Goal: Task Accomplishment & Management: Manage account settings

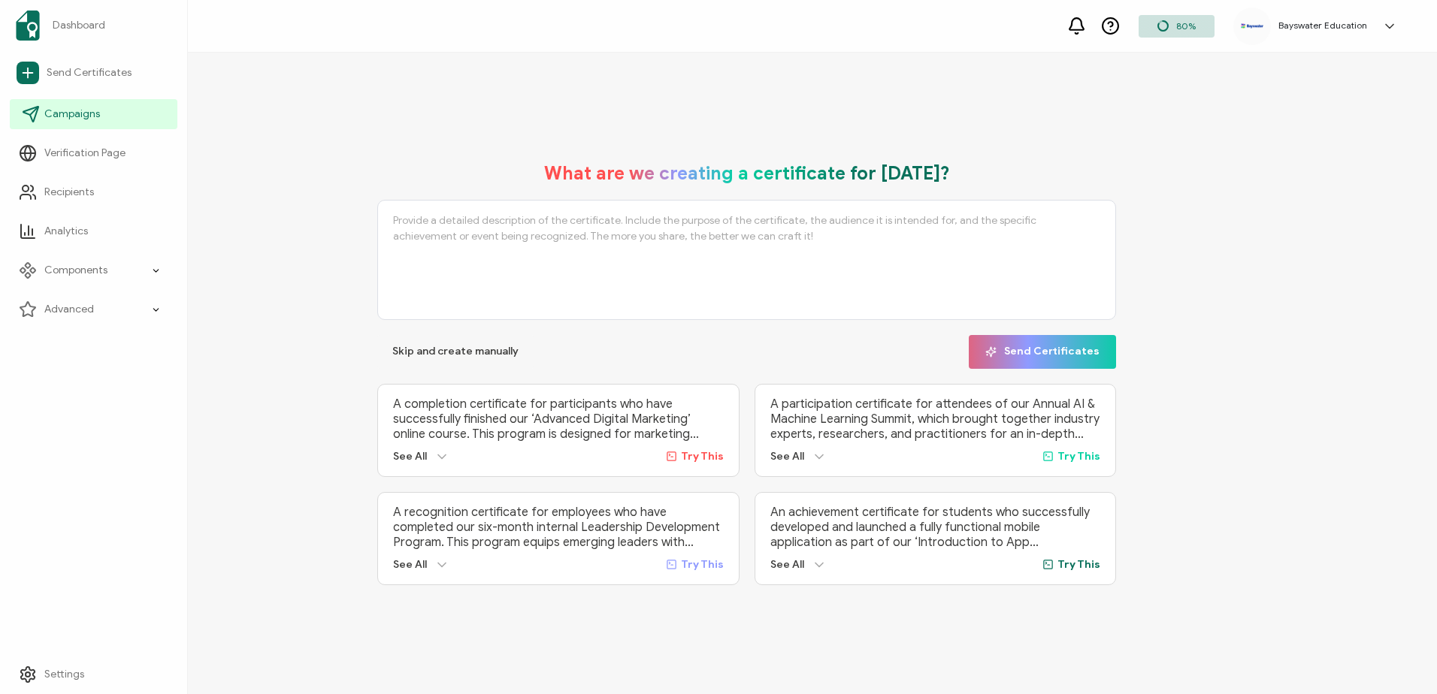
click at [79, 99] on link "Campaigns" at bounding box center [94, 114] width 168 height 30
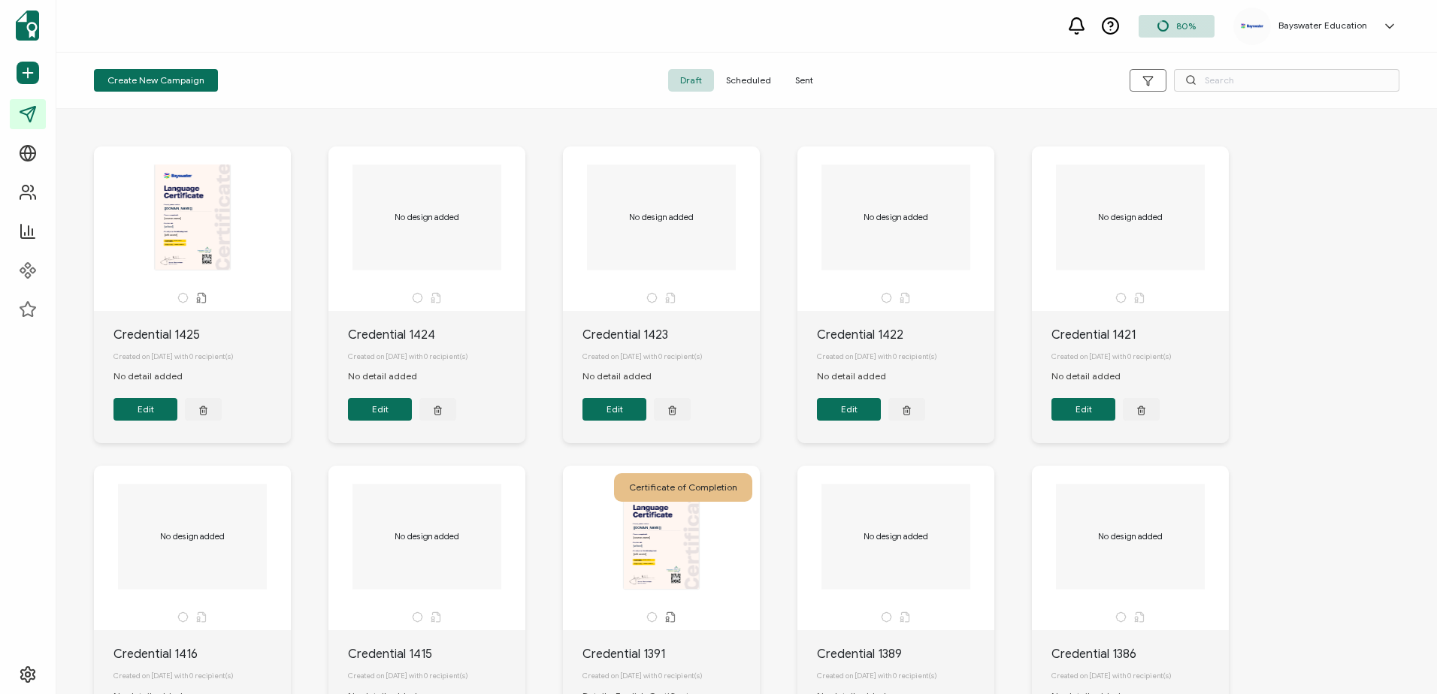
click at [747, 77] on span "Scheduled" at bounding box center [748, 80] width 69 height 23
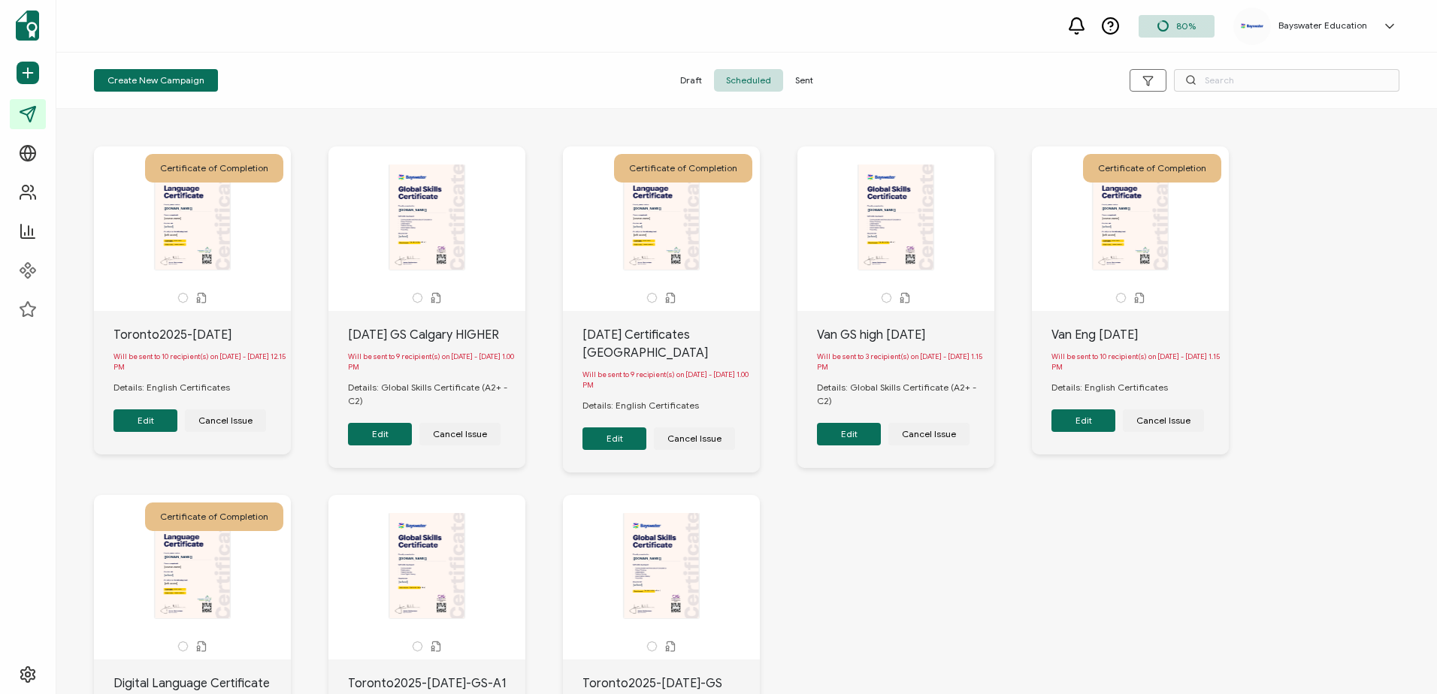
click at [158, 423] on button "Edit" at bounding box center [145, 421] width 64 height 23
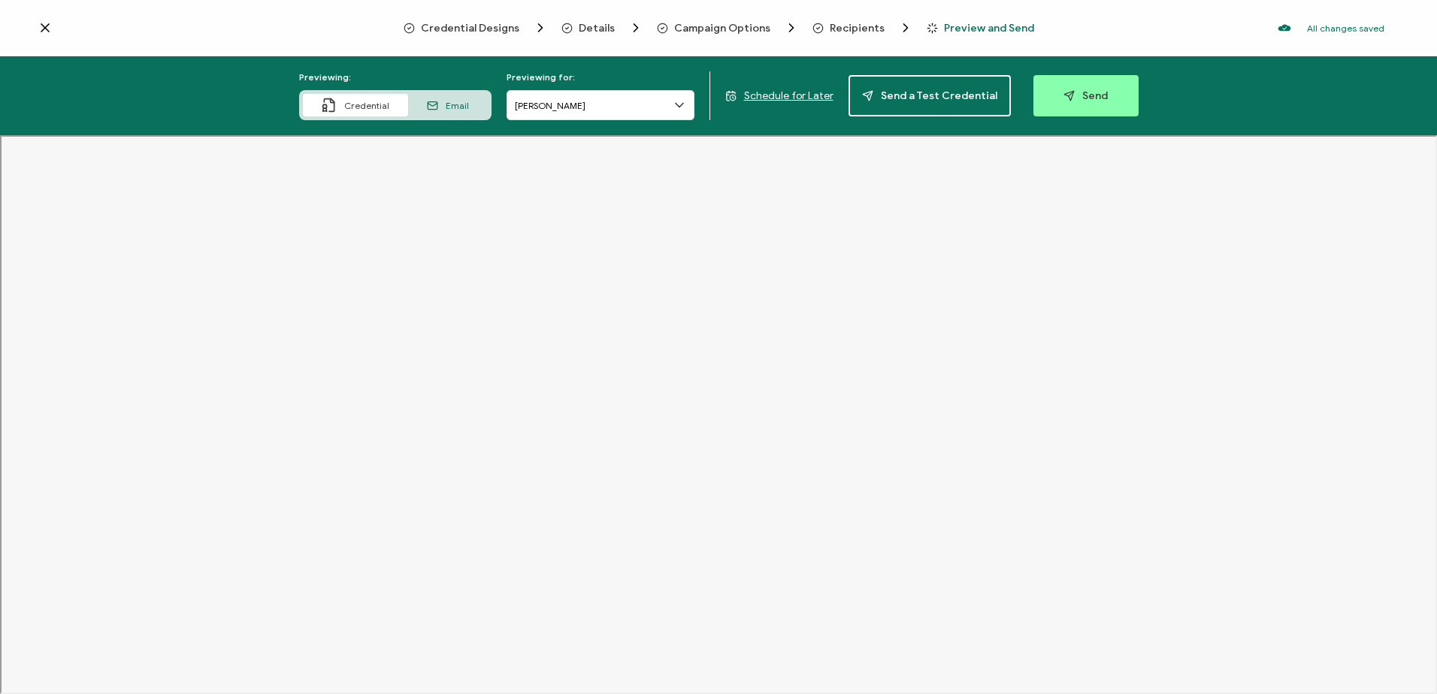
click at [842, 26] on span "Recipients" at bounding box center [857, 28] width 55 height 11
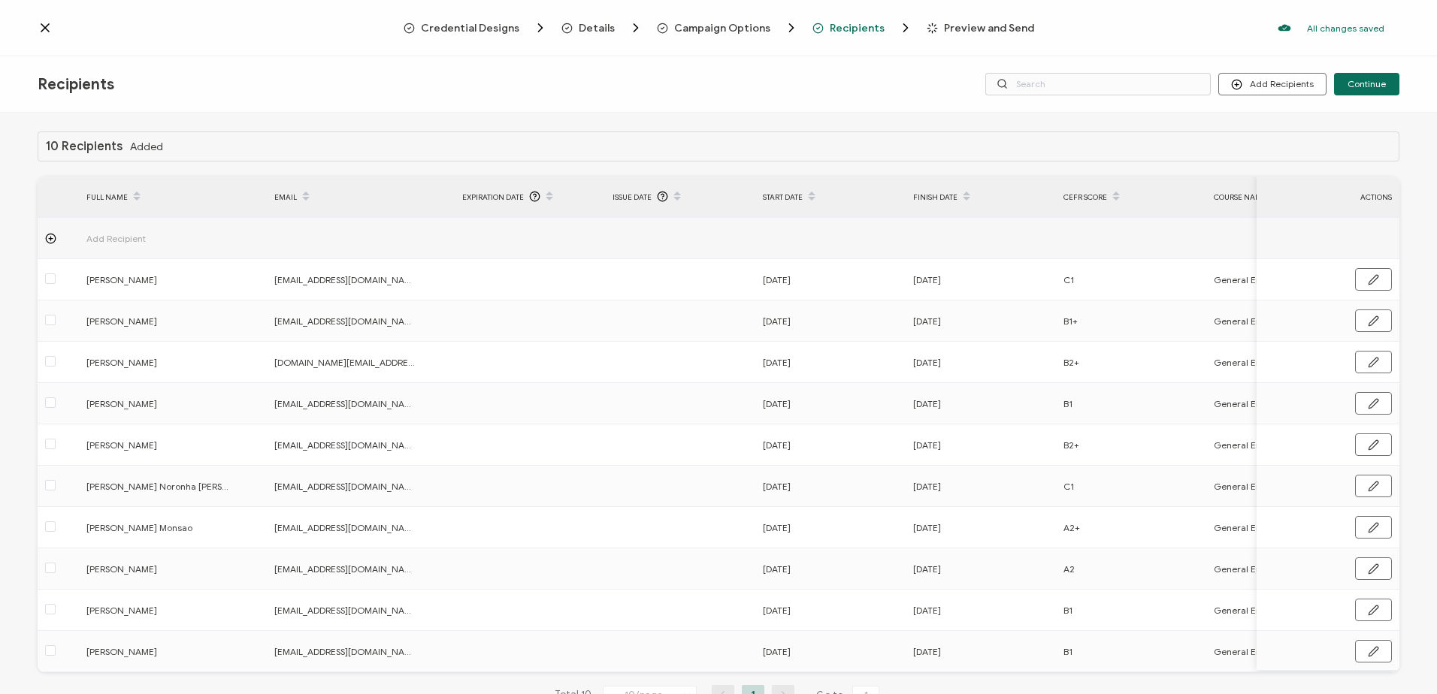
scroll to position [57, 0]
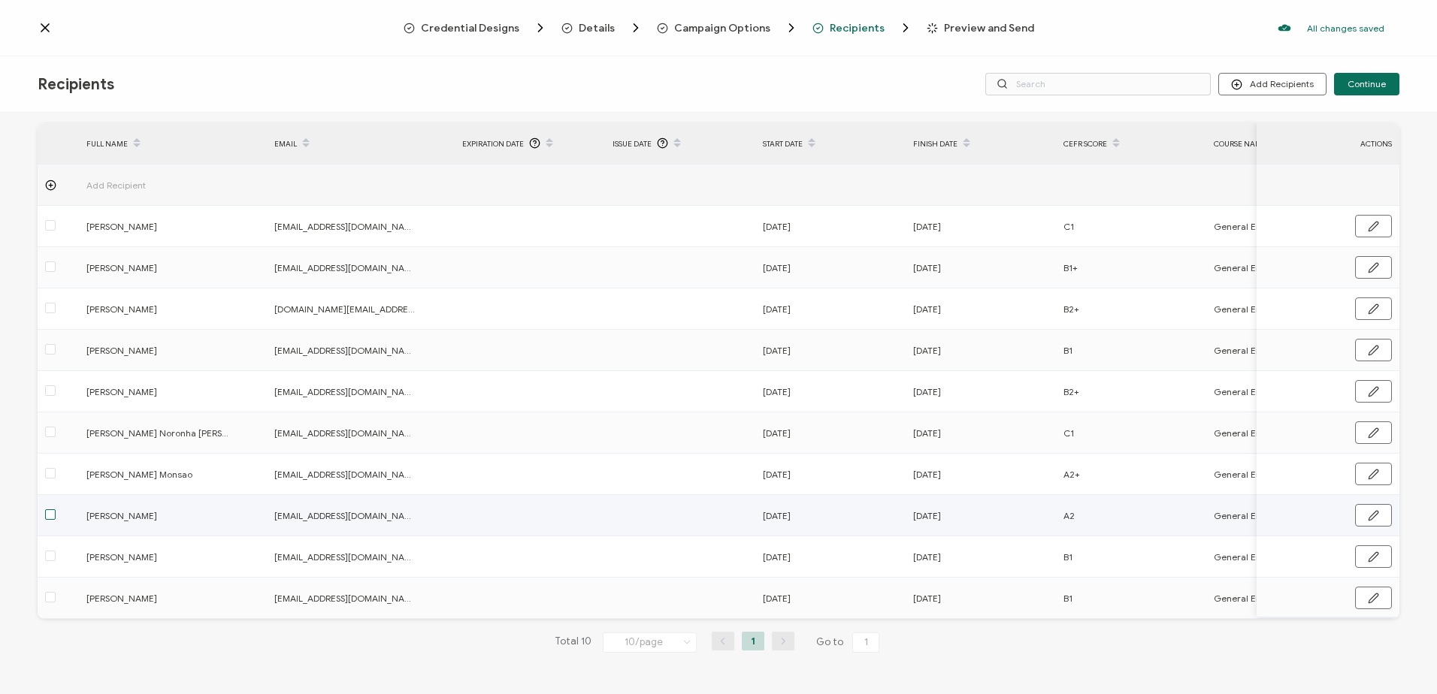
click at [48, 423] on span at bounding box center [50, 515] width 11 height 11
click at [56, 423] on input "checkbox" at bounding box center [56, 510] width 0 height 0
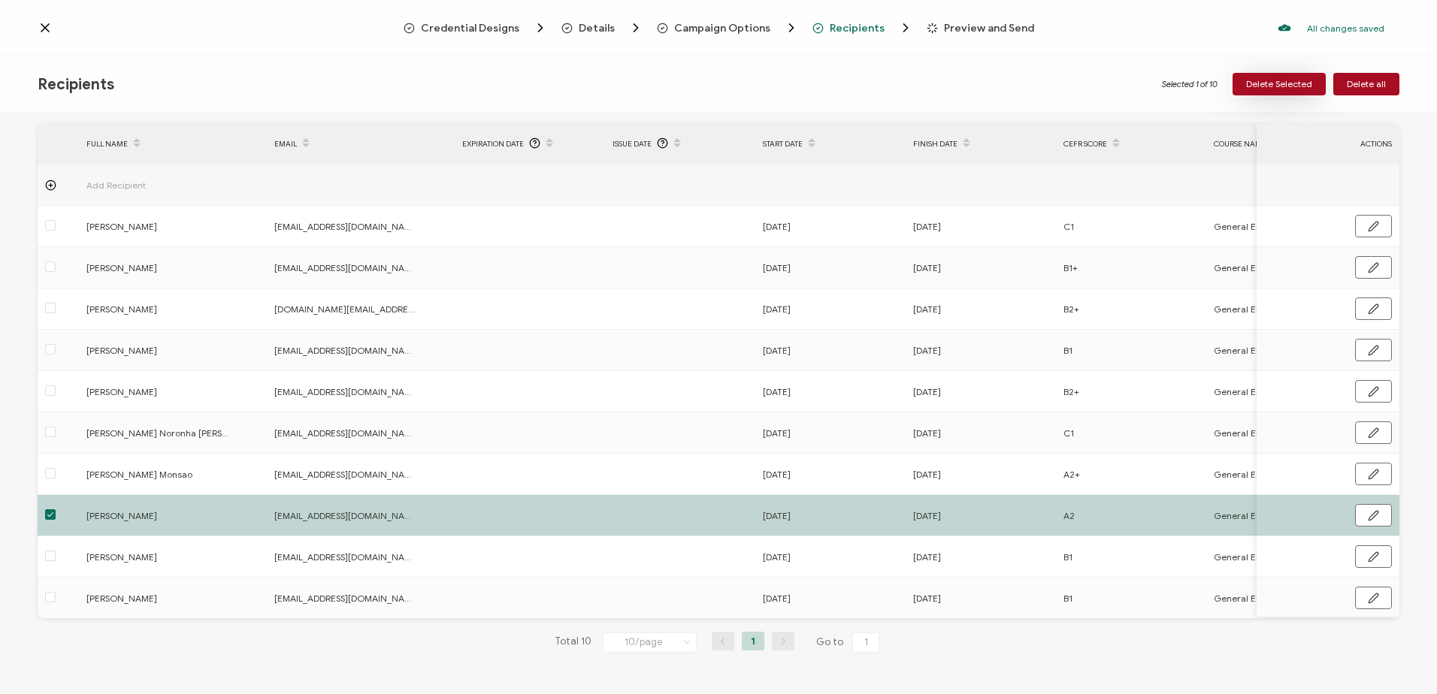
click at [955, 80] on span "Delete Selected" at bounding box center [1279, 84] width 66 height 9
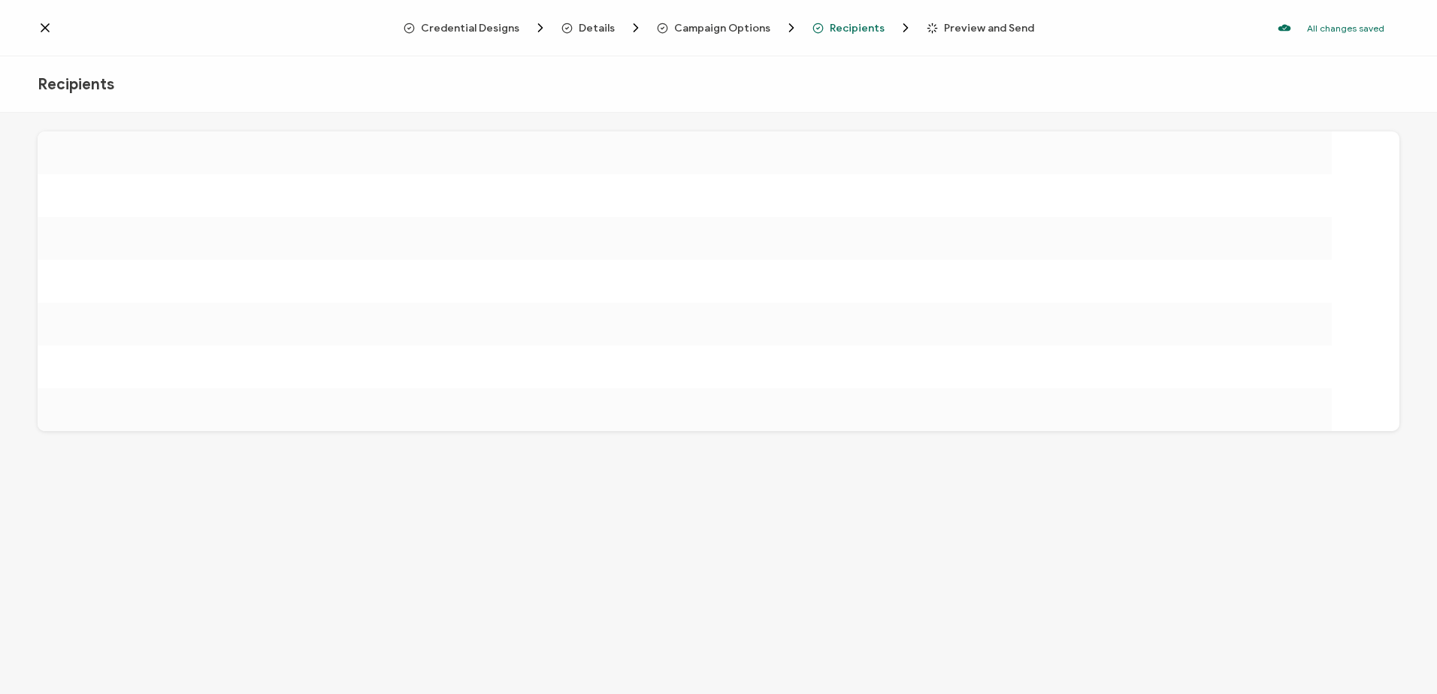
scroll to position [0, 0]
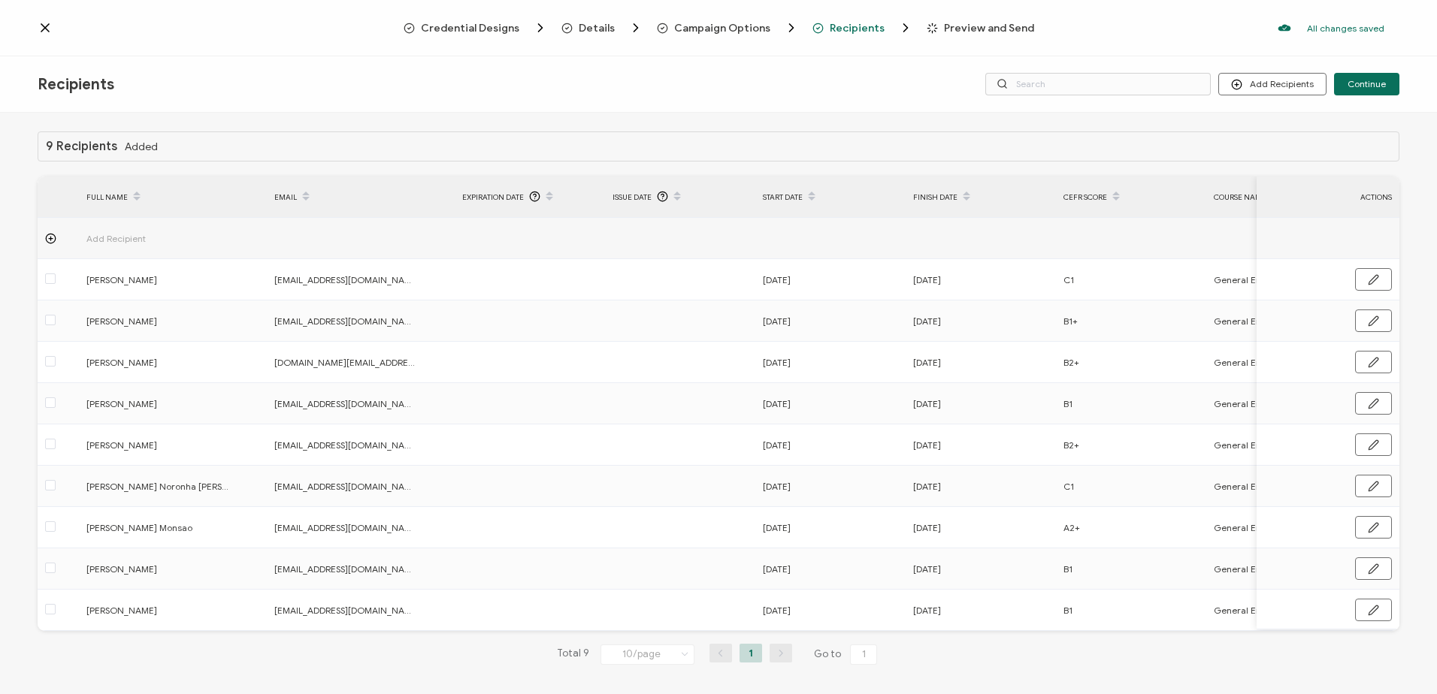
click at [955, 25] on span "Preview and Send" at bounding box center [989, 28] width 90 height 11
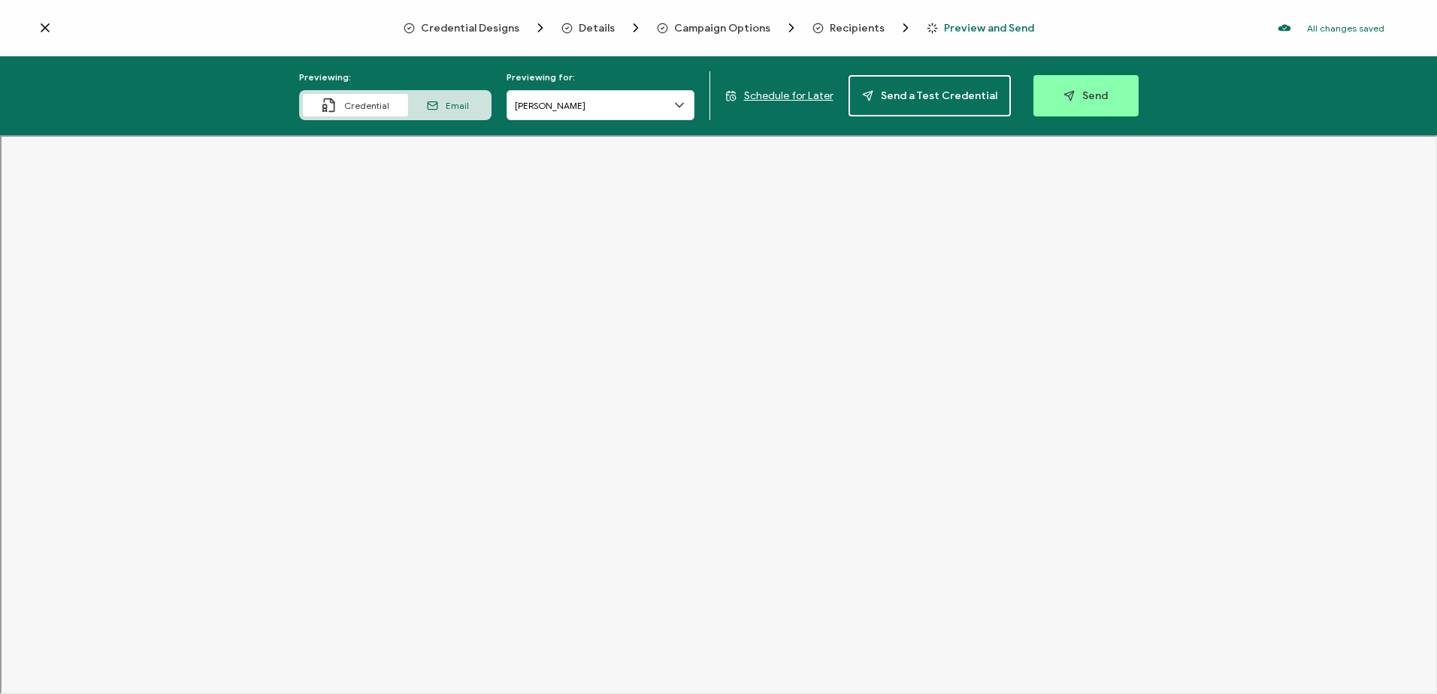
click at [807, 94] on span "Schedule for Later" at bounding box center [788, 95] width 89 height 13
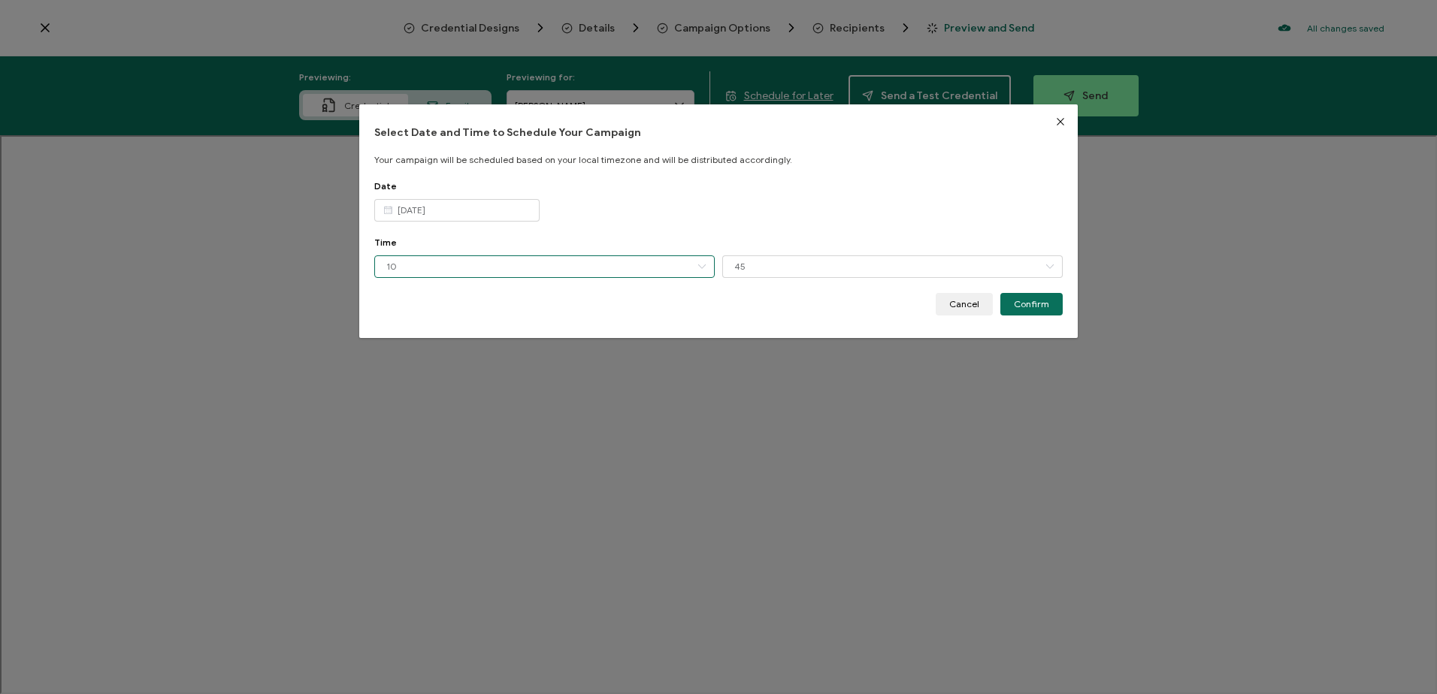
click at [594, 277] on input "10" at bounding box center [544, 267] width 340 height 23
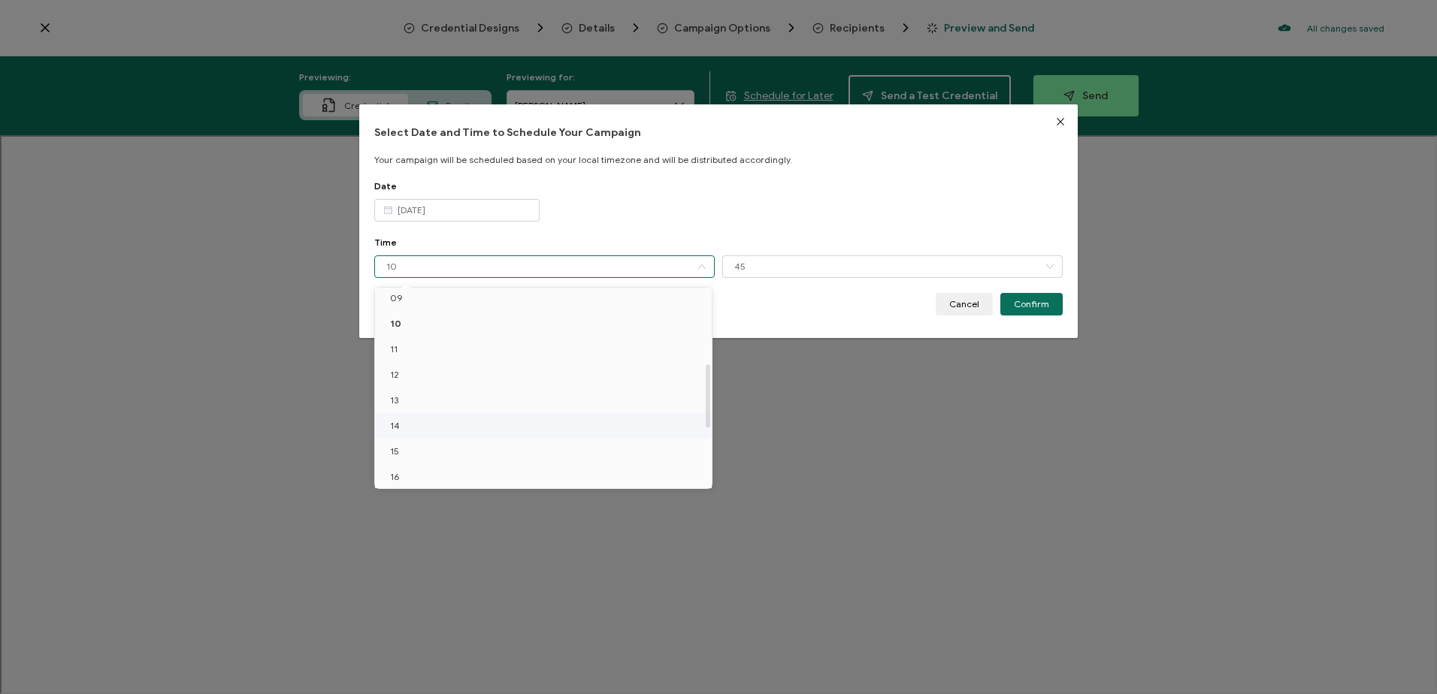
scroll to position [237, 0]
click at [448, 383] on li "12" at bounding box center [546, 374] width 342 height 26
type input "12"
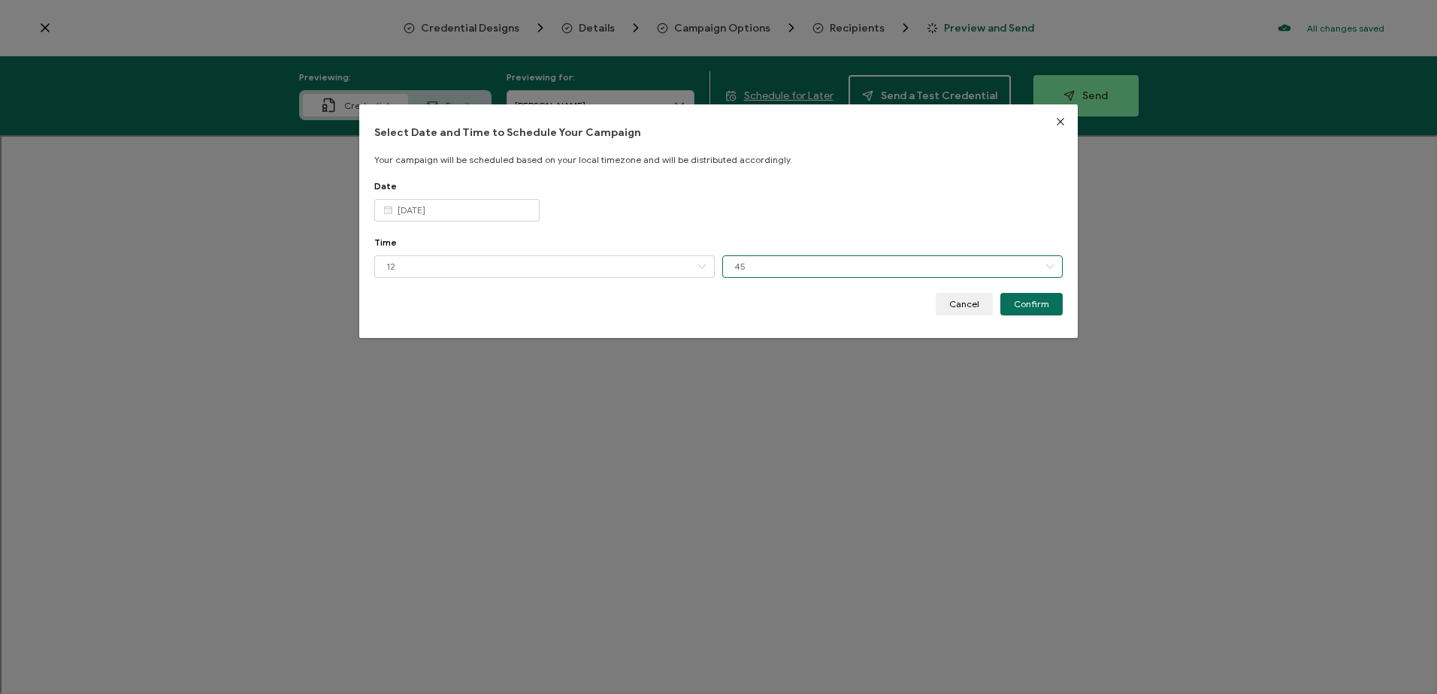
click at [782, 265] on input "45" at bounding box center [892, 267] width 340 height 23
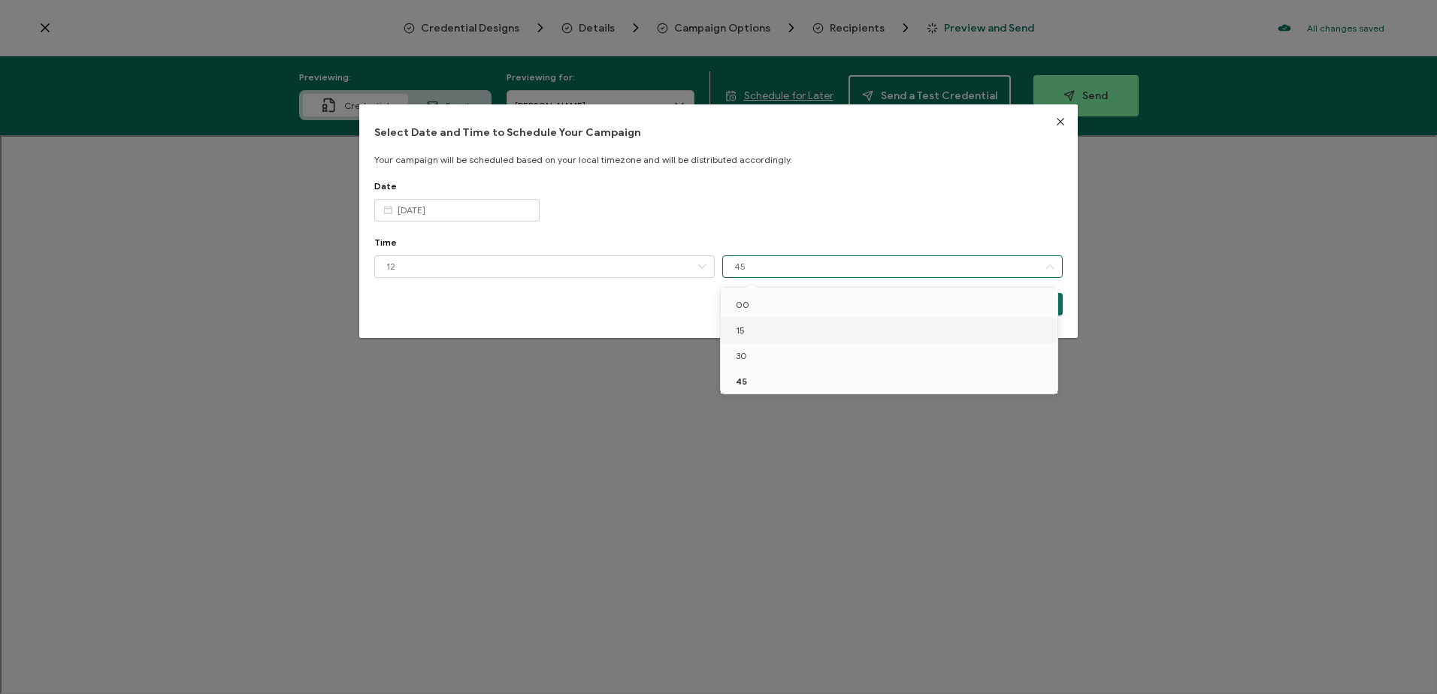
drag, startPoint x: 773, startPoint y: 325, endPoint x: 784, endPoint y: 322, distance: 11.5
click at [773, 325] on li "15" at bounding box center [892, 331] width 342 height 26
type input "15"
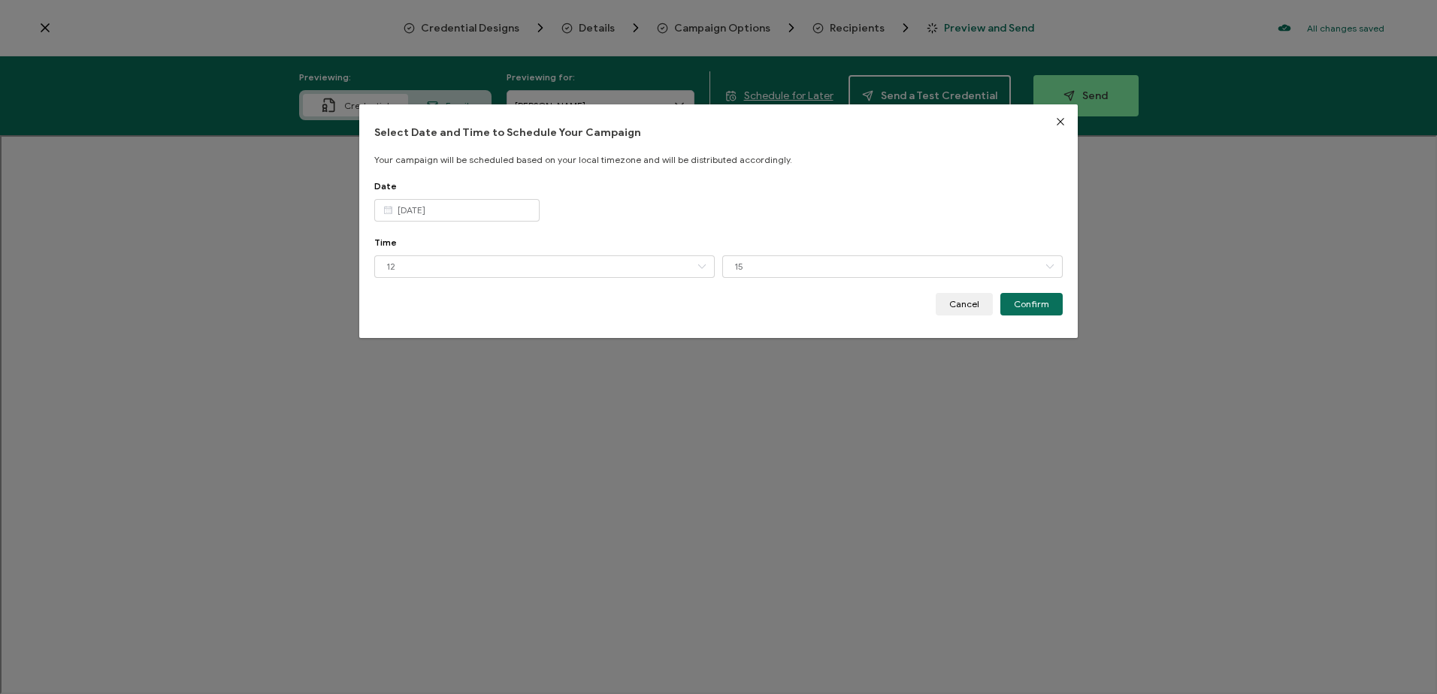
click at [955, 303] on span "Confirm" at bounding box center [1031, 304] width 35 height 9
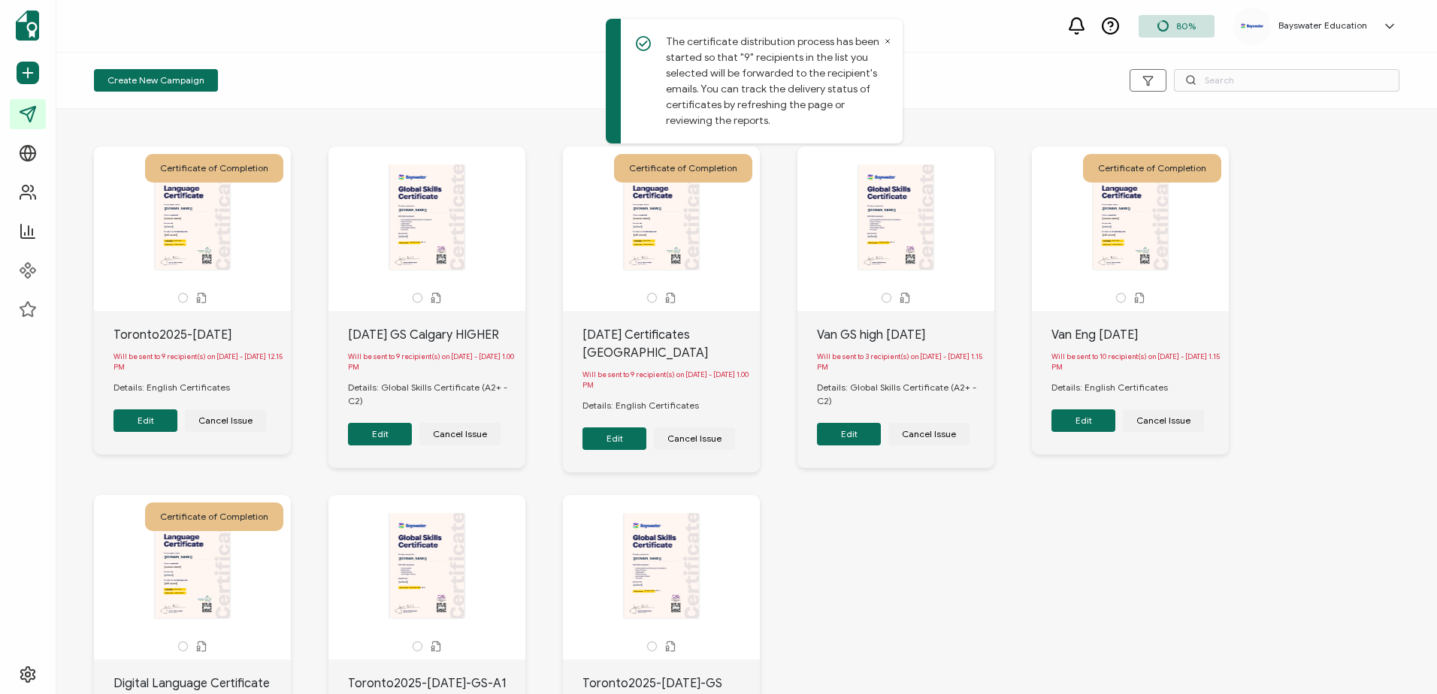
click at [886, 423] on div "Certificate of Completion The recipient’s full name, which will be automaticall…" at bounding box center [746, 492] width 1335 height 753
